Goal: Check status: Check status

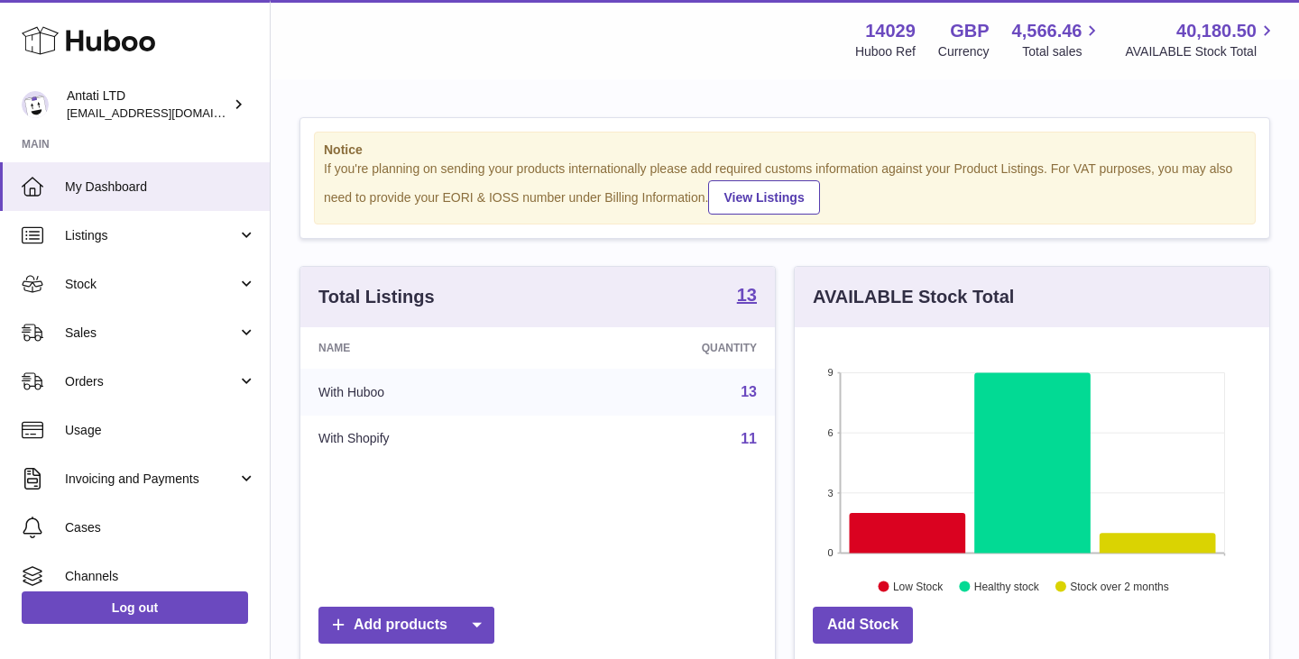
scroll to position [281, 474]
click at [1015, 438] on icon at bounding box center [1032, 463] width 116 height 180
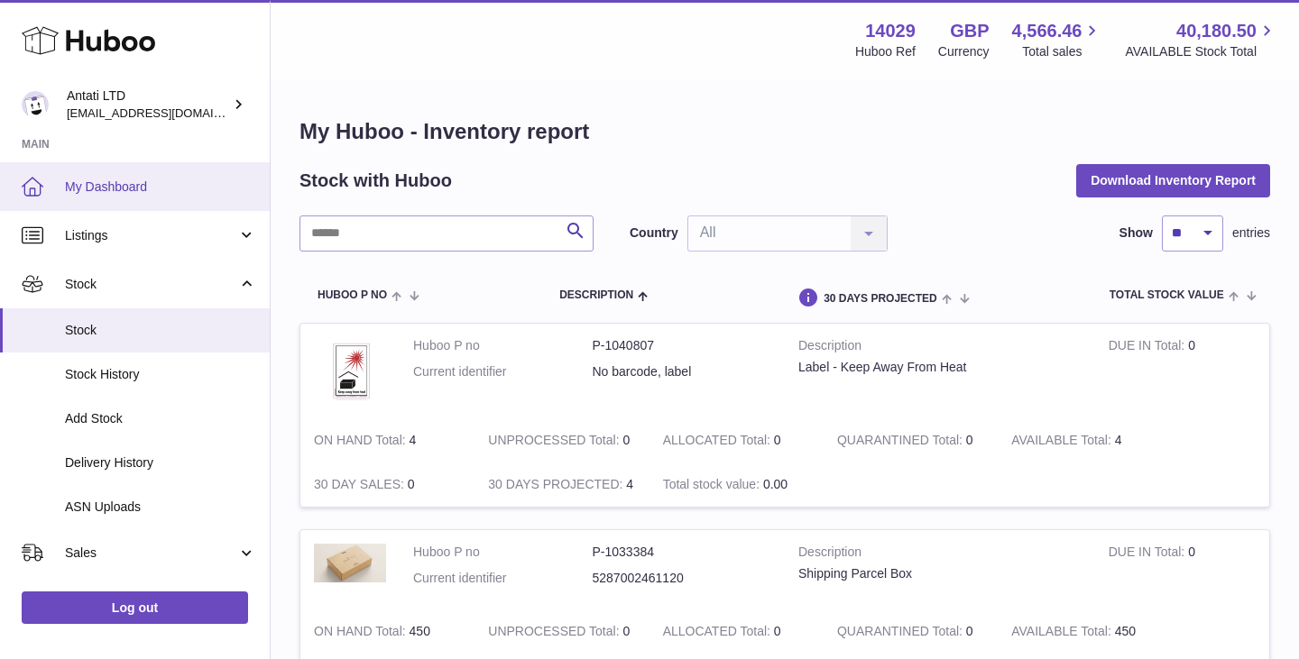
click at [165, 189] on span "My Dashboard" at bounding box center [160, 187] width 191 height 17
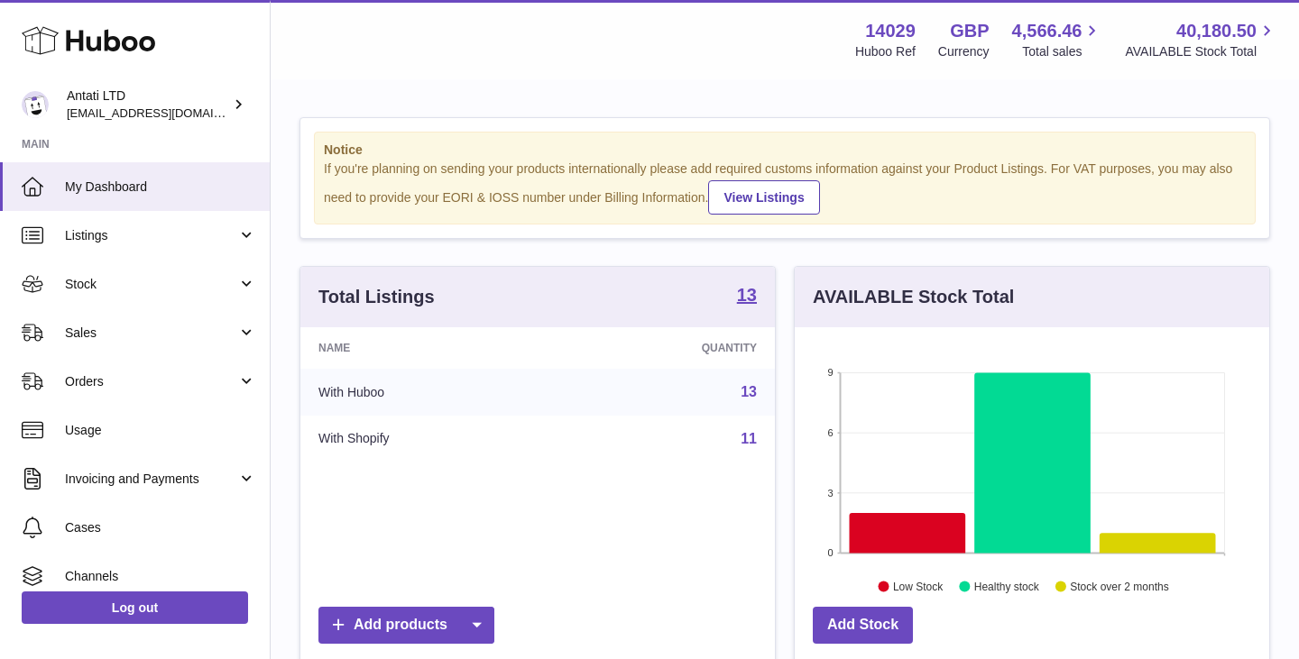
scroll to position [281, 474]
click at [892, 532] on icon at bounding box center [908, 533] width 116 height 40
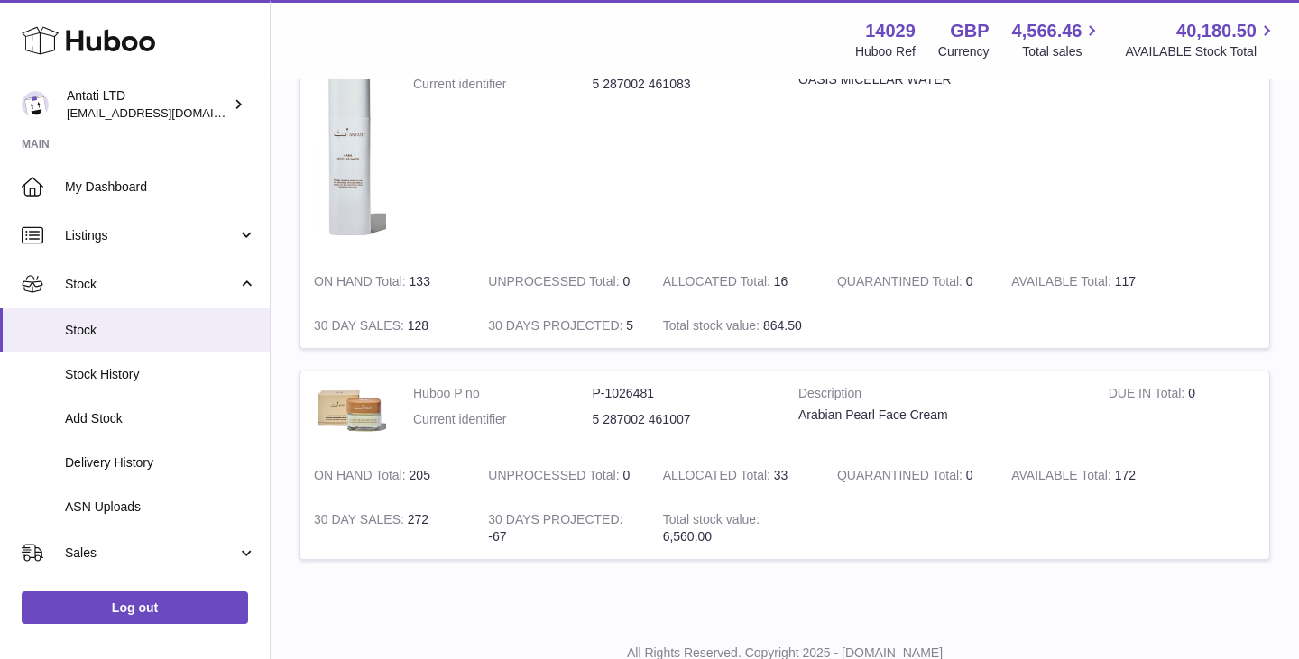
scroll to position [766, 0]
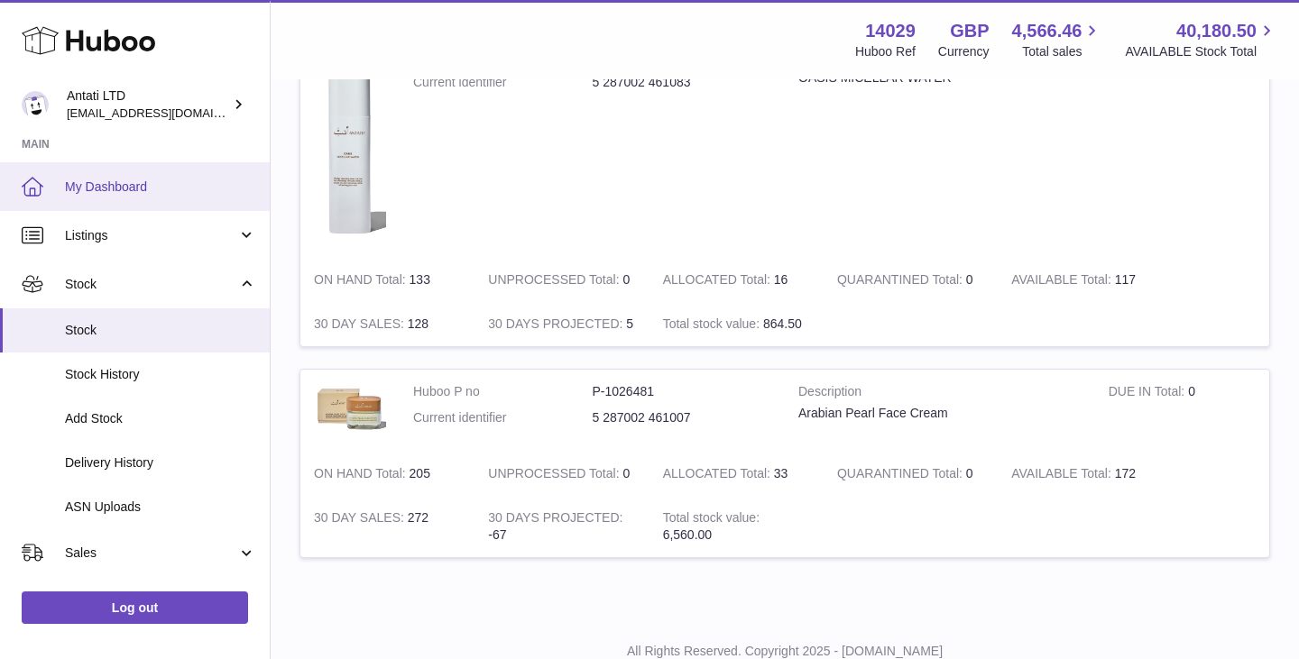
click at [161, 179] on span "My Dashboard" at bounding box center [160, 187] width 191 height 17
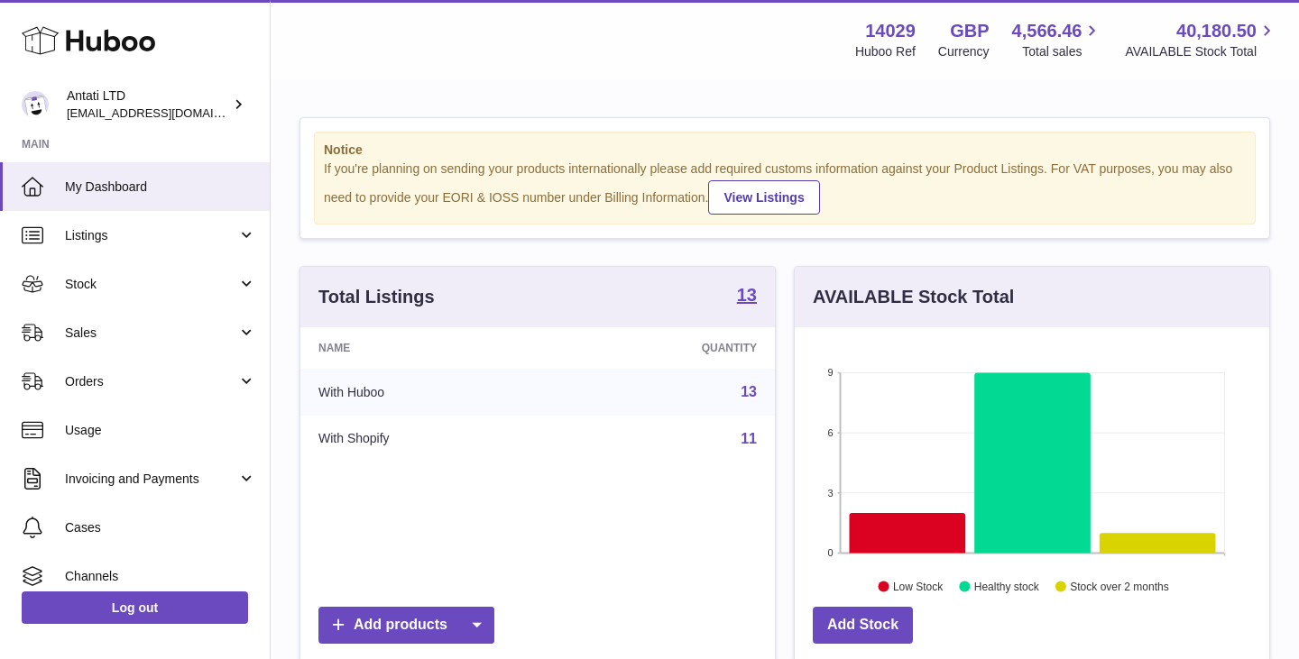
scroll to position [281, 474]
click at [1058, 419] on icon at bounding box center [1032, 463] width 116 height 180
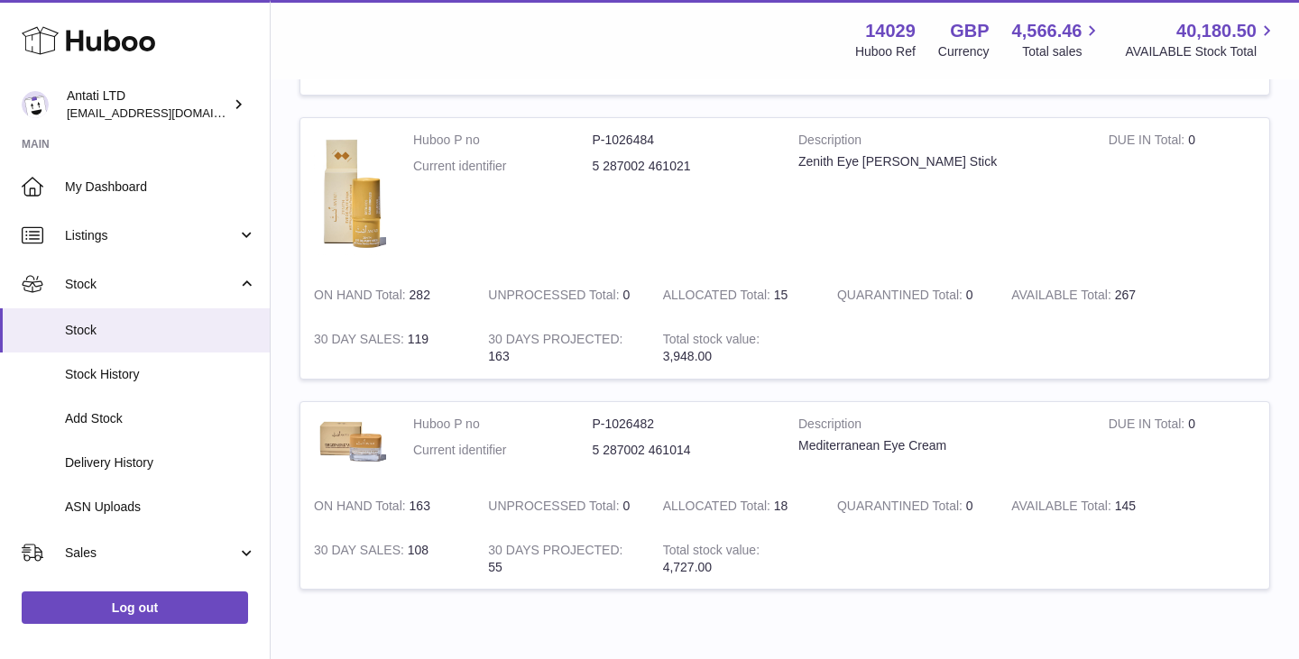
scroll to position [1751, 0]
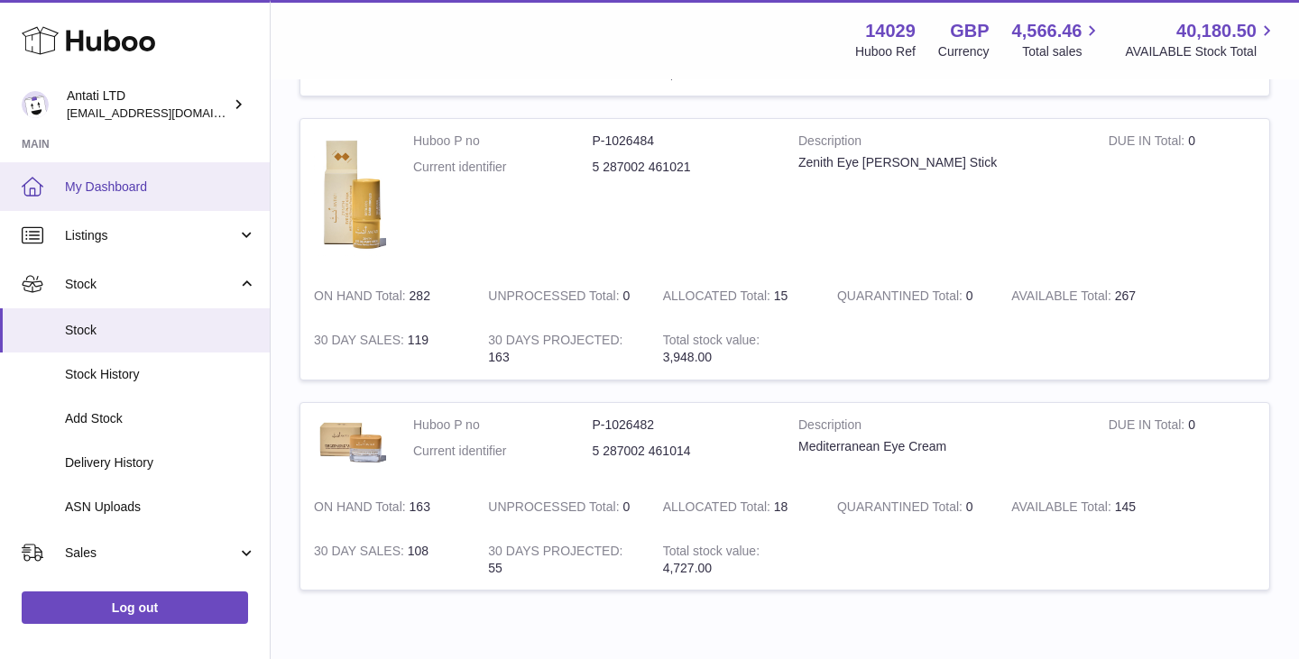
click at [155, 186] on span "My Dashboard" at bounding box center [160, 187] width 191 height 17
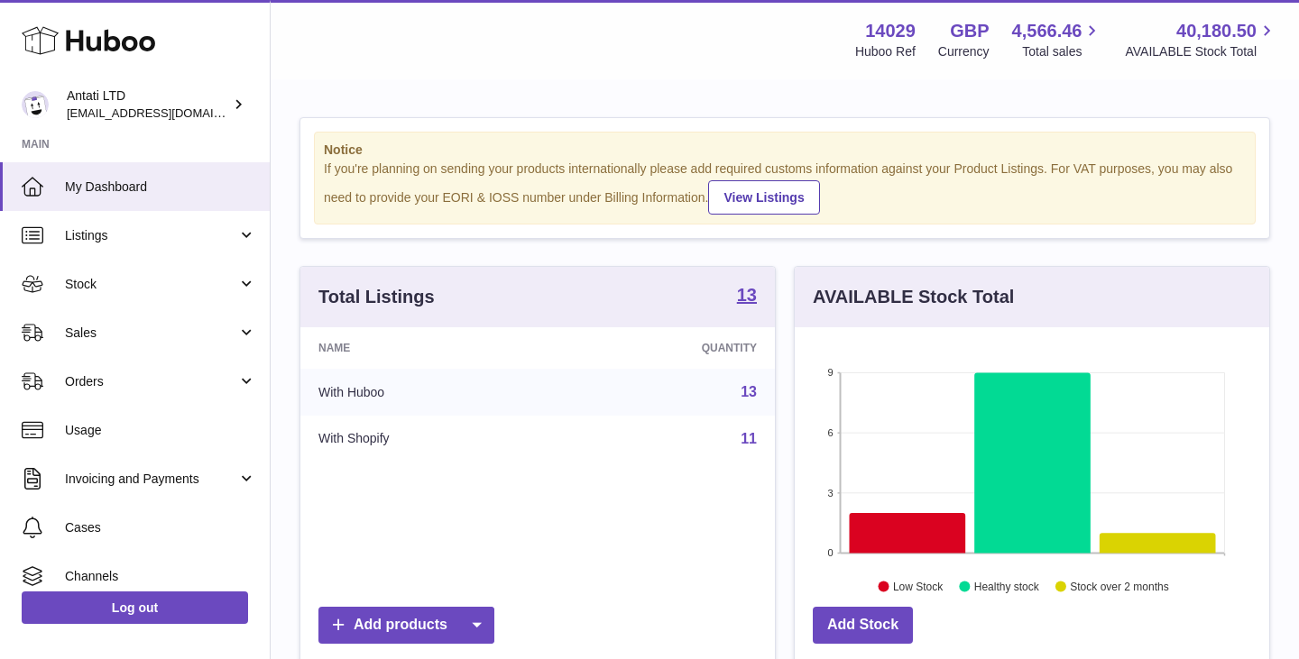
scroll to position [281, 474]
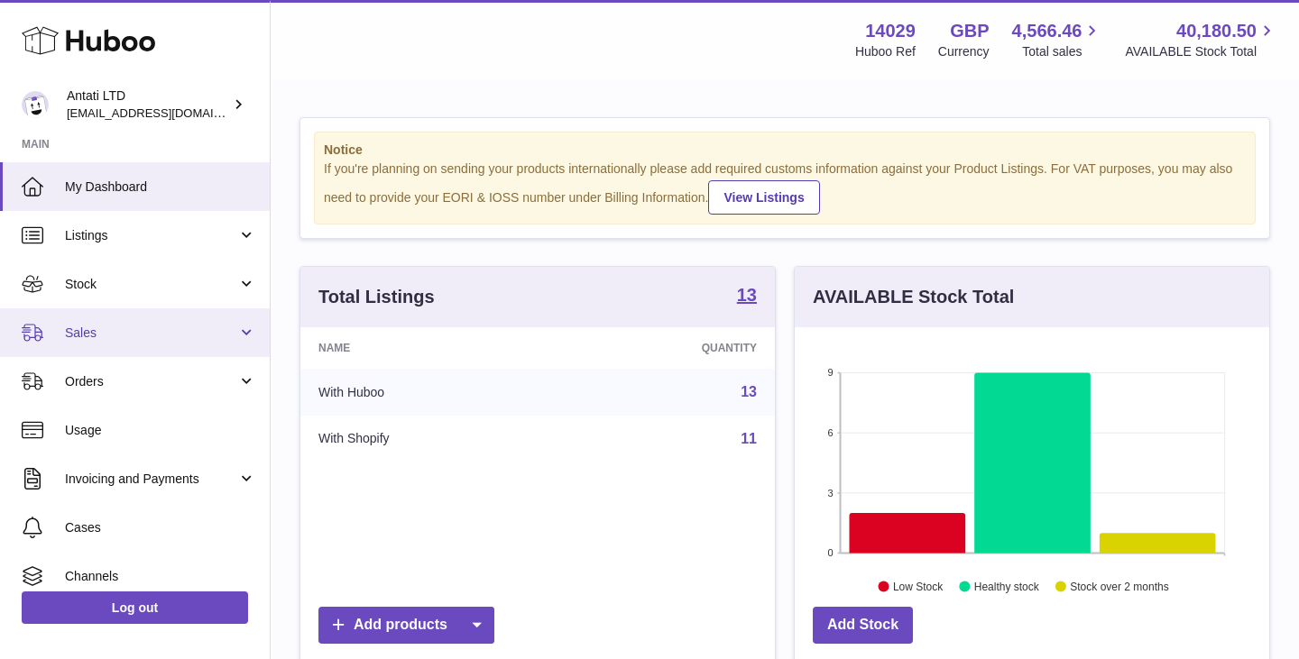
click at [151, 334] on span "Sales" at bounding box center [151, 333] width 172 height 17
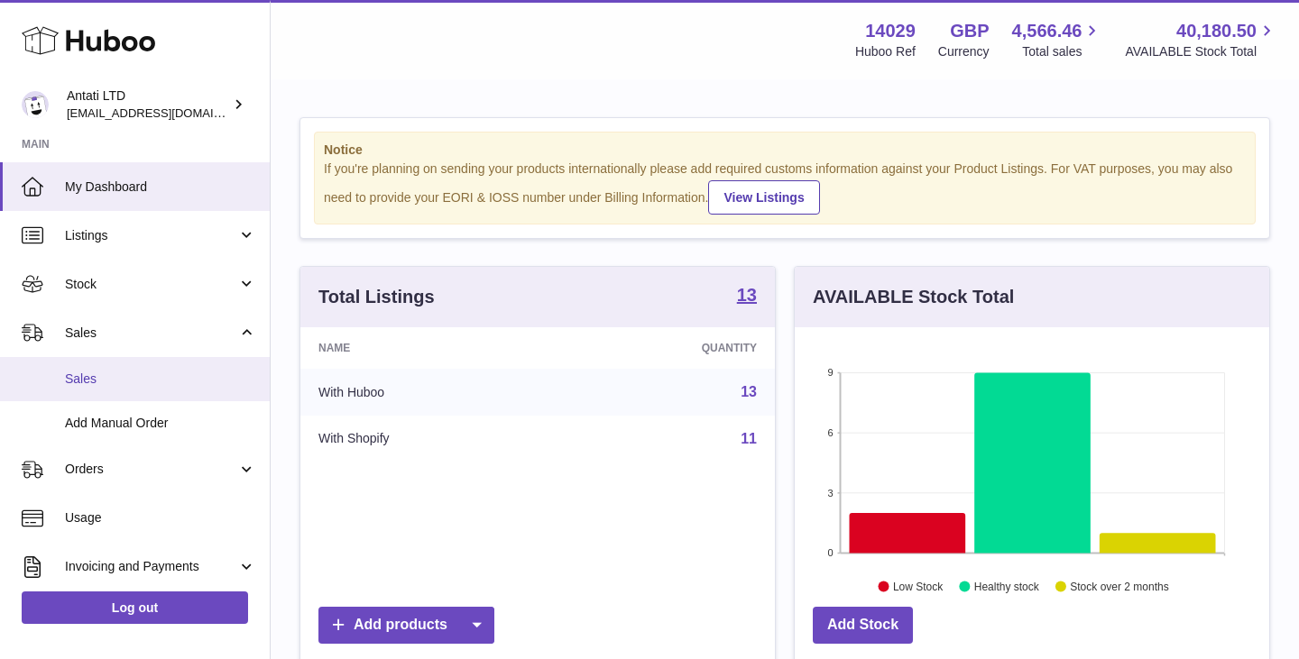
click at [78, 371] on span "Sales" at bounding box center [160, 379] width 191 height 17
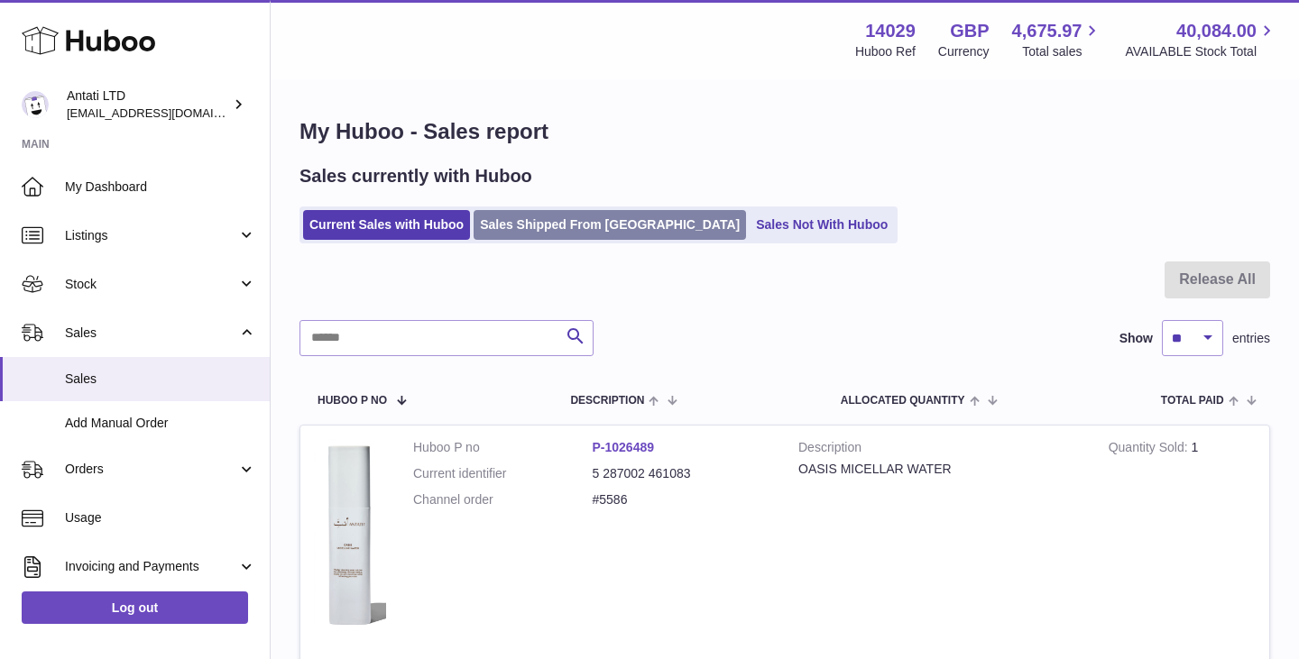
click at [536, 225] on link "Sales Shipped From [GEOGRAPHIC_DATA]" at bounding box center [610, 225] width 272 height 30
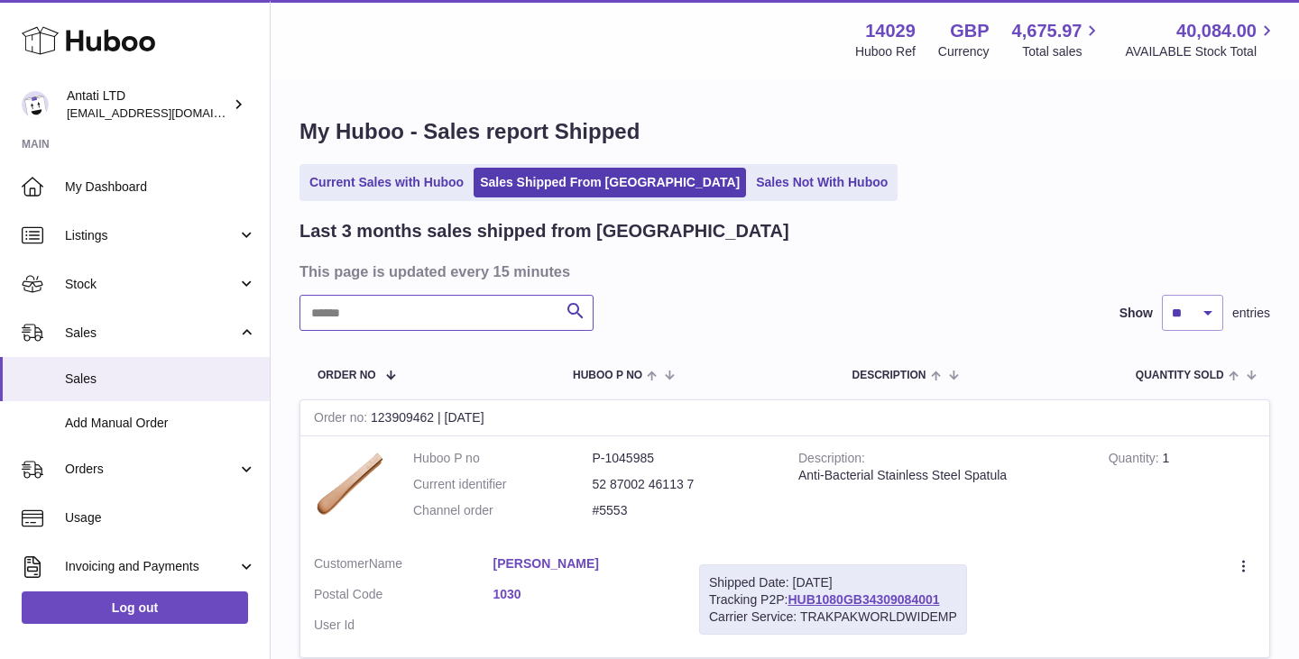
click at [439, 323] on input "text" at bounding box center [446, 313] width 294 height 36
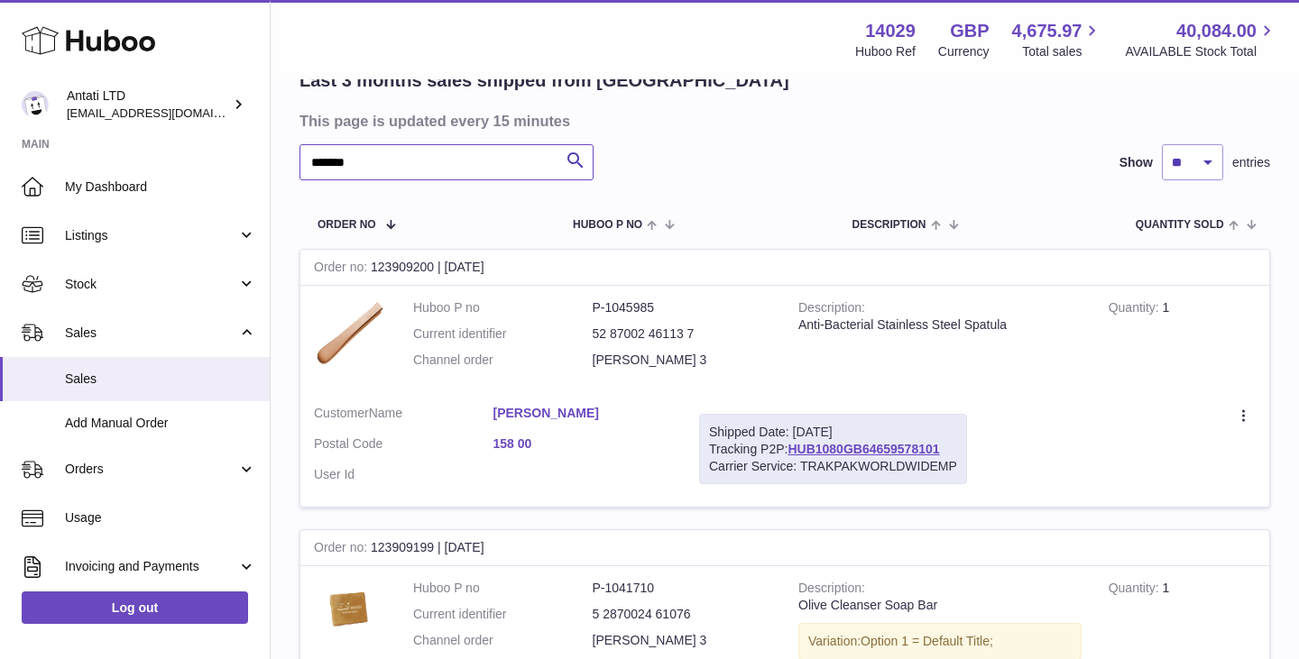
scroll to position [155, 0]
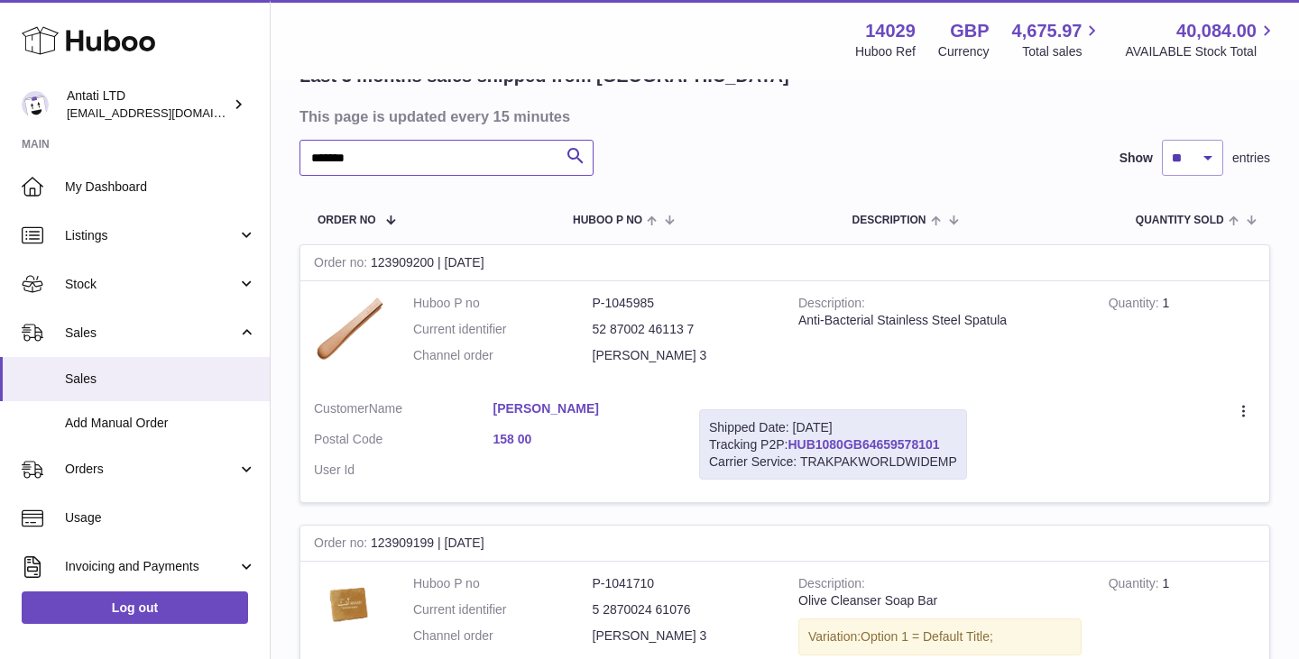
type input "*******"
click at [926, 445] on link "HUB1080GB64659578101" at bounding box center [864, 445] width 152 height 14
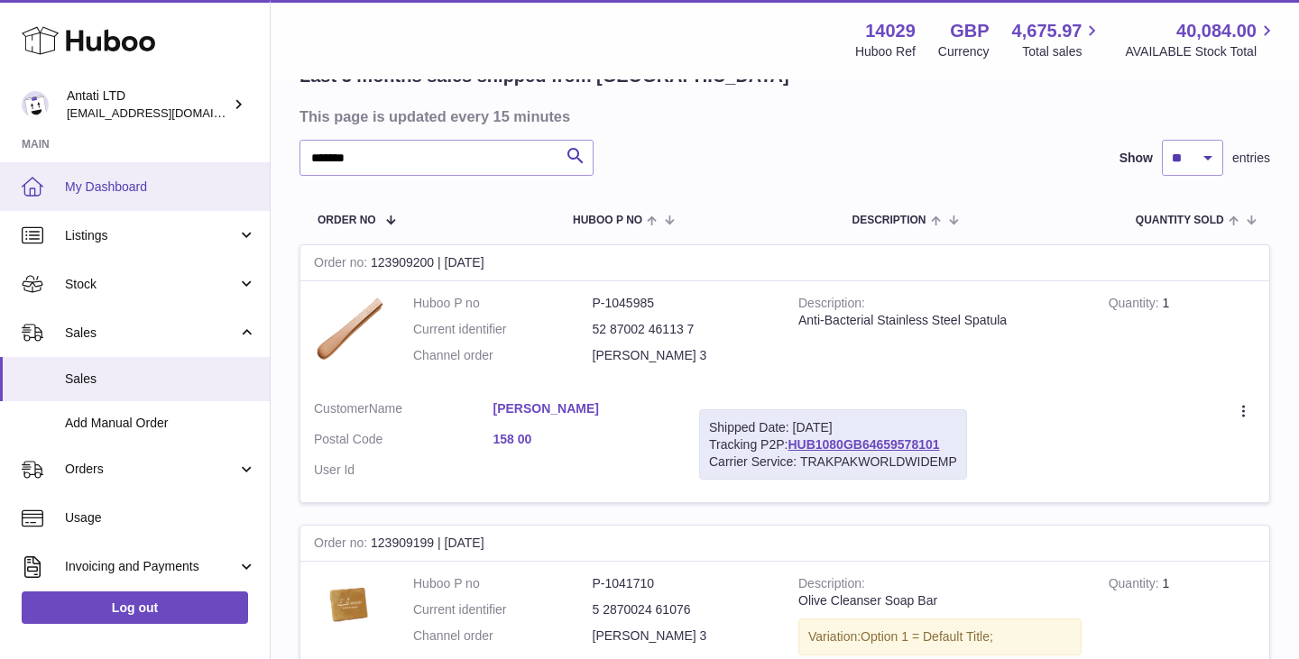
click at [128, 207] on link "My Dashboard" at bounding box center [135, 186] width 270 height 49
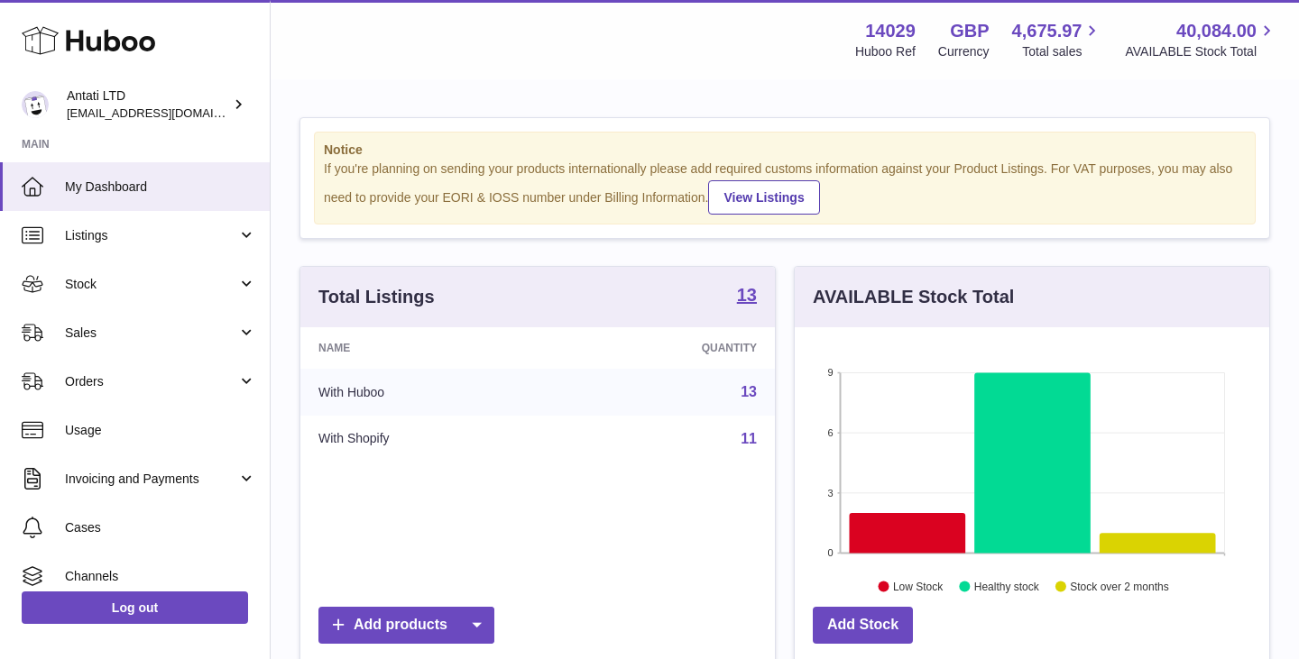
scroll to position [281, 474]
